Goal: Task Accomplishment & Management: Complete application form

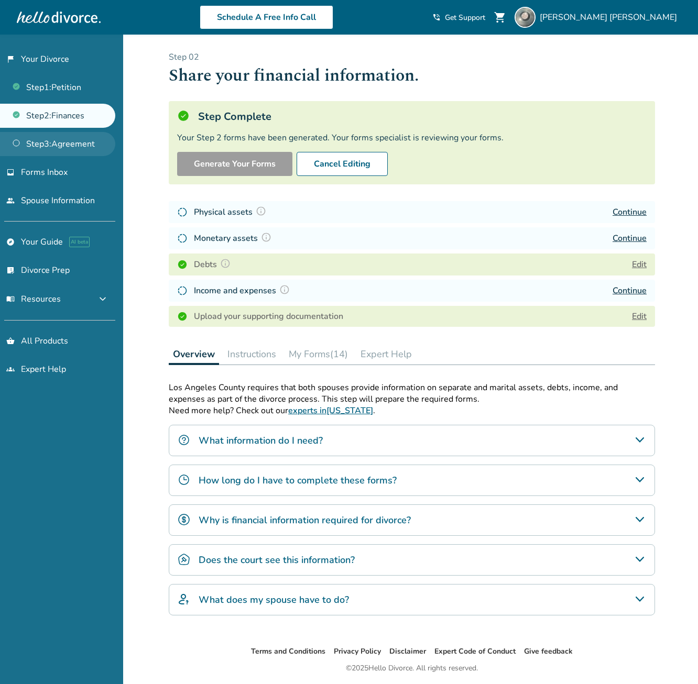
click at [70, 143] on link "Step 3 : Agreement" at bounding box center [57, 144] width 115 height 24
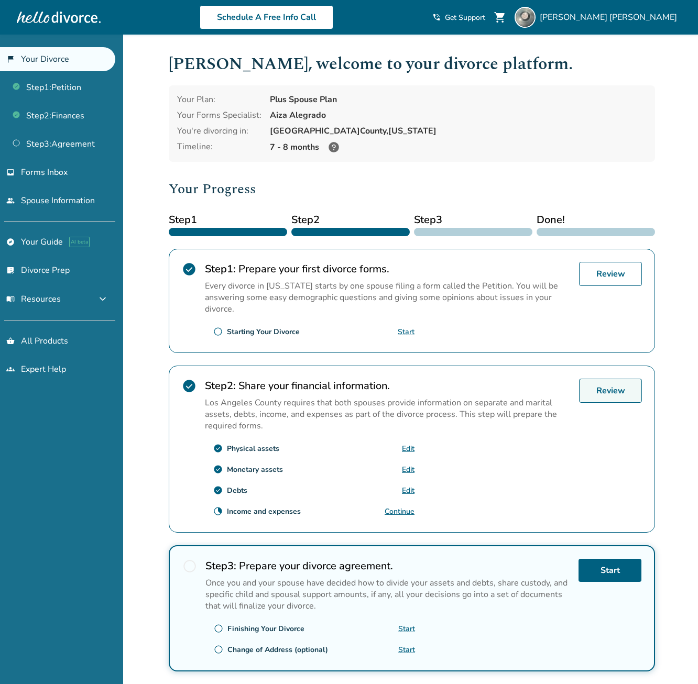
click at [602, 391] on link "Review" at bounding box center [610, 391] width 63 height 24
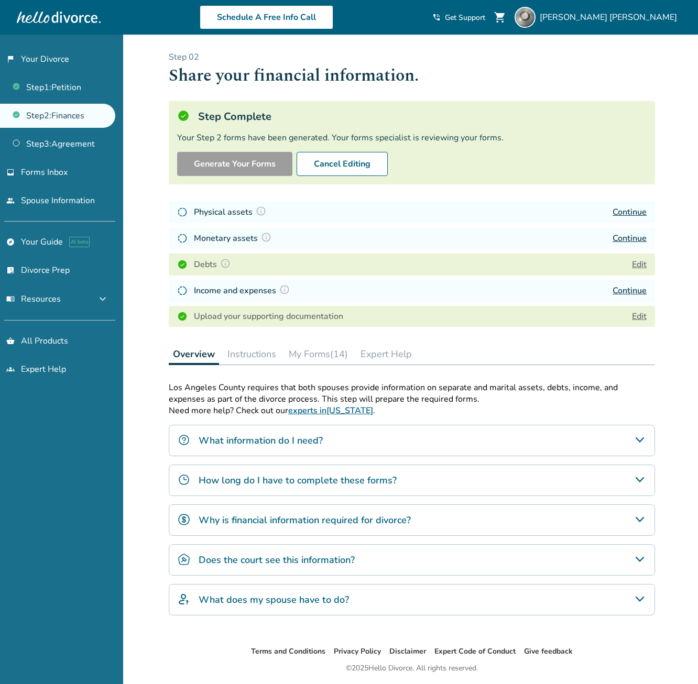
click at [628, 211] on link "Continue" at bounding box center [630, 212] width 34 height 12
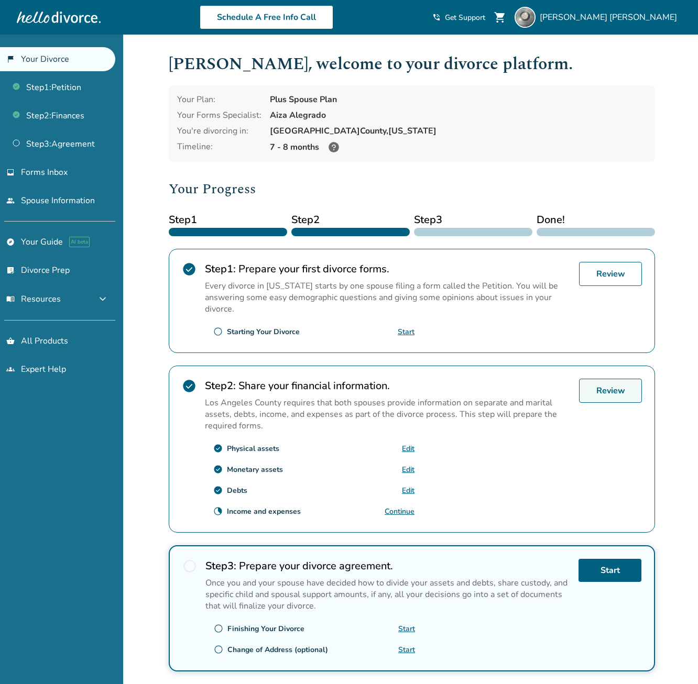
click at [611, 392] on link "Review" at bounding box center [610, 391] width 63 height 24
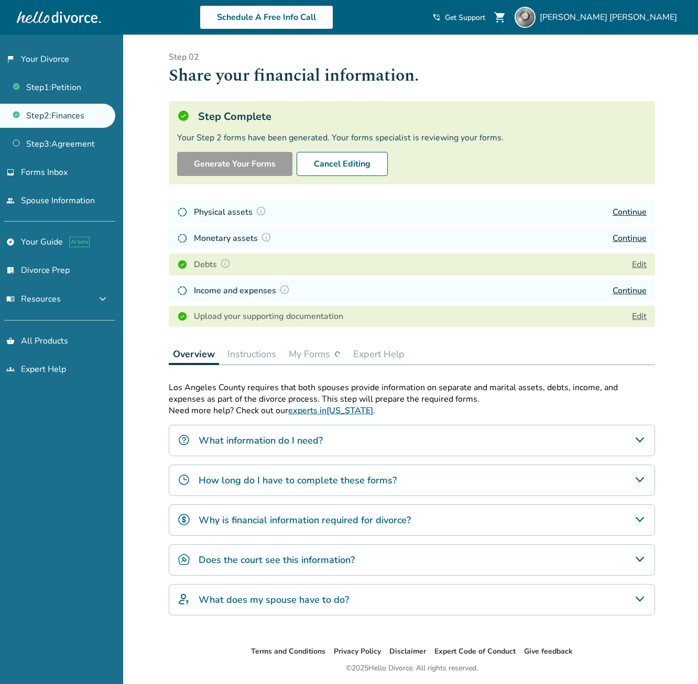
click at [633, 237] on link "Continue" at bounding box center [630, 239] width 34 height 12
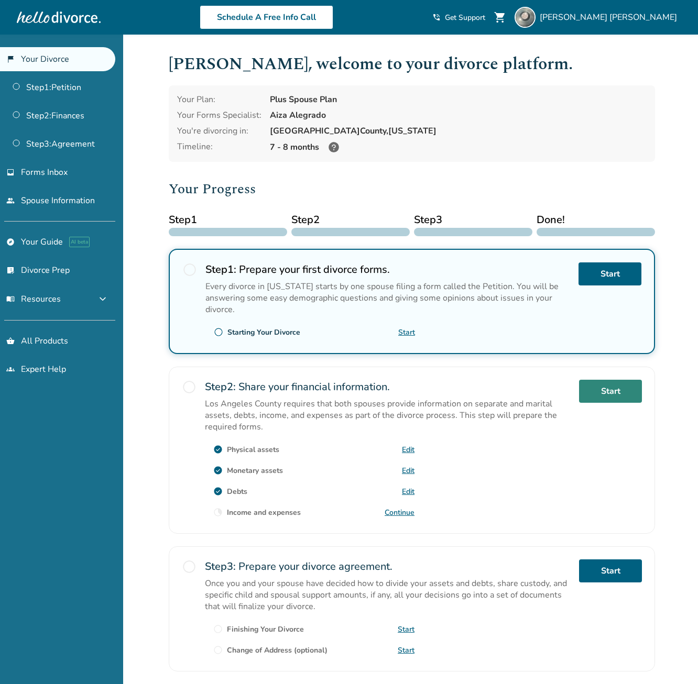
click at [603, 386] on link "Start" at bounding box center [610, 391] width 63 height 23
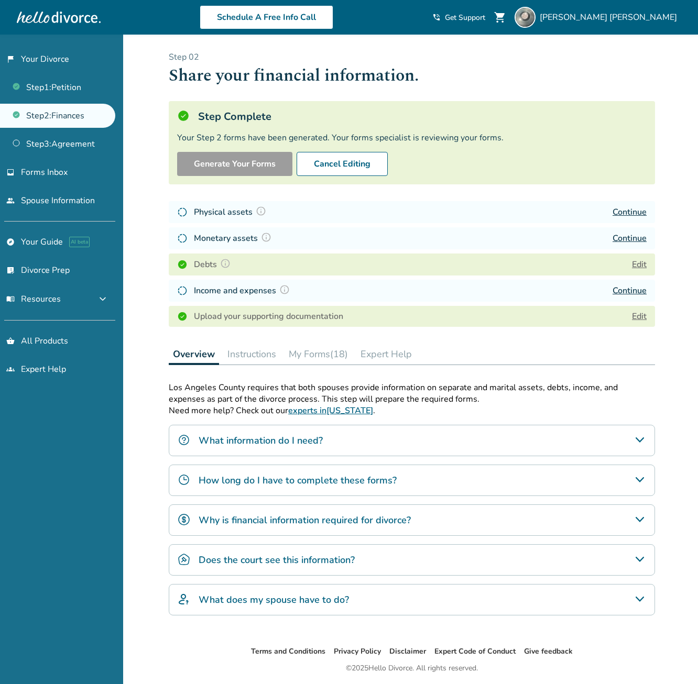
click at [639, 264] on button "Edit" at bounding box center [639, 264] width 15 height 13
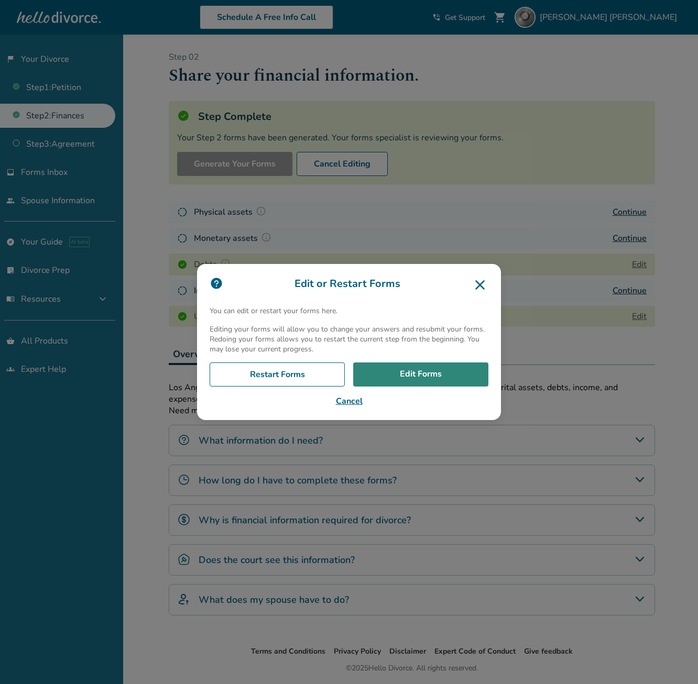
click at [449, 376] on link "Edit Forms" at bounding box center [420, 375] width 135 height 24
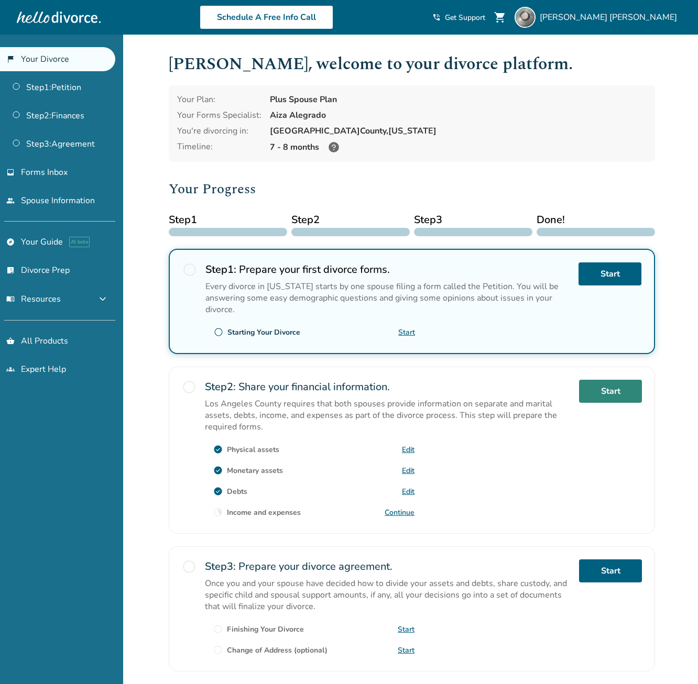
click at [605, 392] on link "Start" at bounding box center [610, 391] width 63 height 23
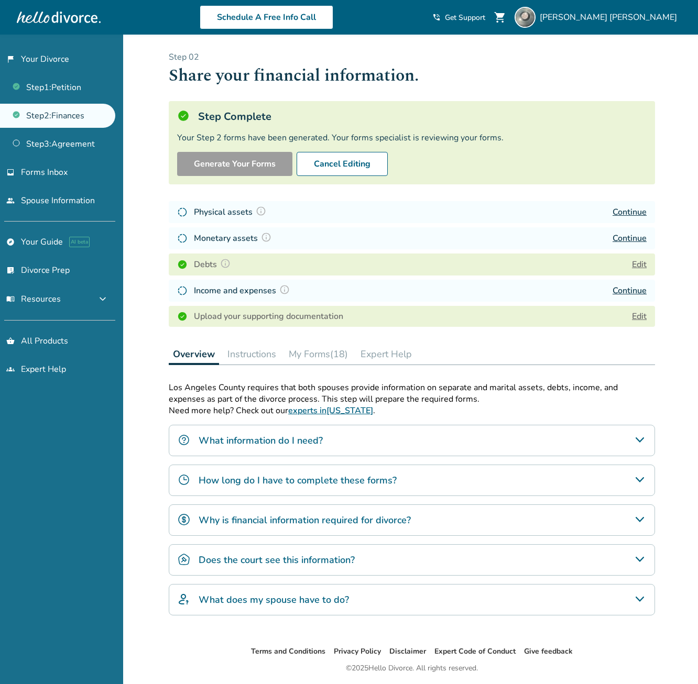
click at [629, 289] on link "Continue" at bounding box center [630, 291] width 34 height 12
click at [632, 289] on link "Continue" at bounding box center [630, 291] width 34 height 12
click at [628, 289] on link "Continue" at bounding box center [630, 291] width 34 height 12
